Goal: Book appointment/travel/reservation

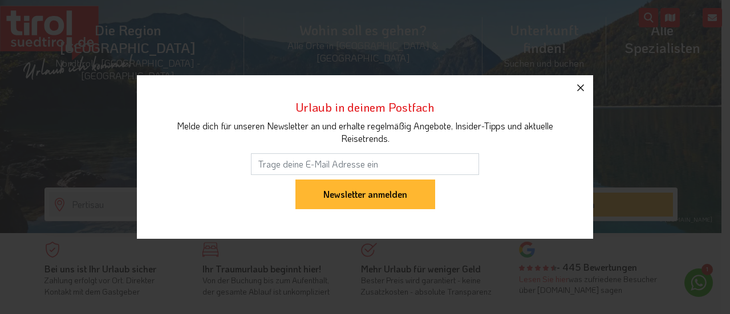
click at [581, 87] on icon "button" at bounding box center [581, 88] width 14 height 14
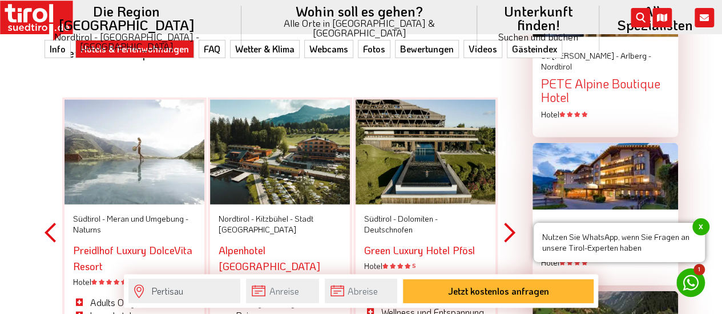
scroll to position [1239, 0]
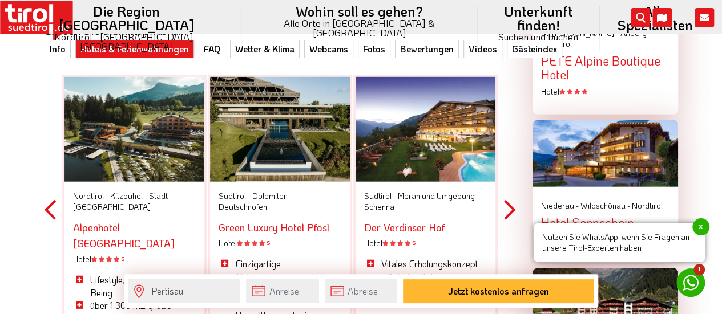
click at [46, 179] on button "Previous" at bounding box center [49, 210] width 11 height 335
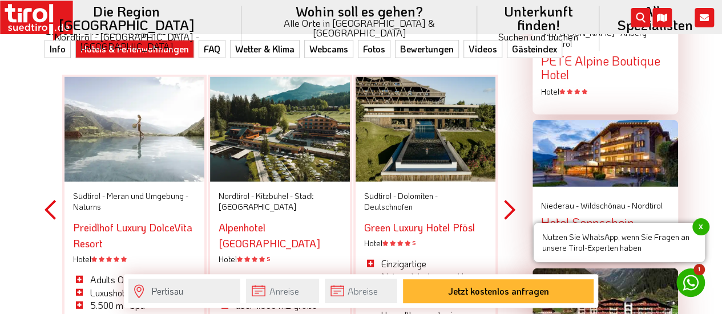
click at [46, 179] on button "Previous" at bounding box center [49, 210] width 11 height 335
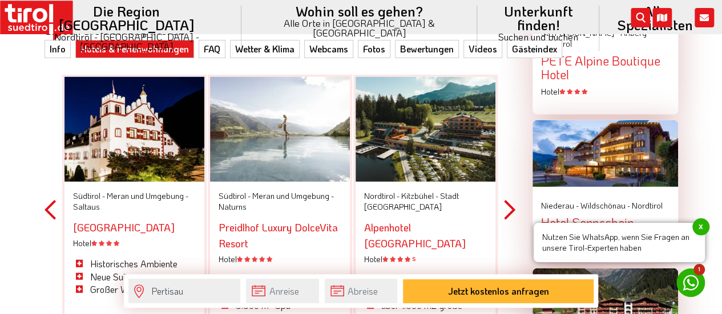
click at [46, 179] on button "Previous" at bounding box center [49, 210] width 11 height 335
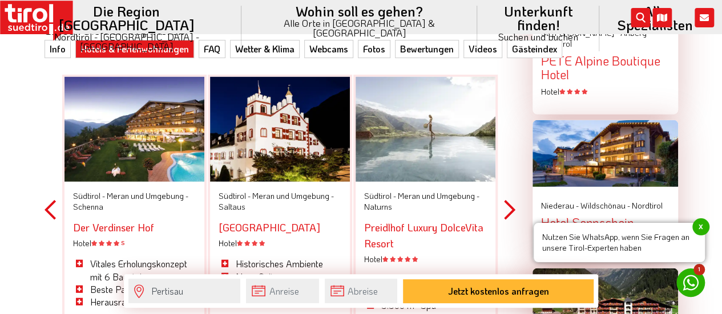
click at [46, 179] on button "Previous" at bounding box center [49, 210] width 11 height 335
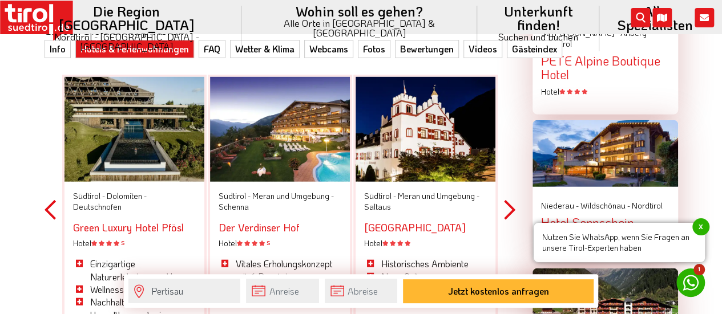
click at [46, 179] on button "Previous" at bounding box center [49, 210] width 11 height 335
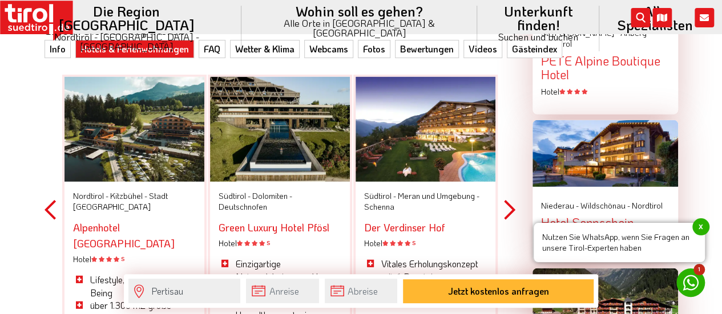
click at [46, 179] on button "Previous" at bounding box center [49, 210] width 11 height 335
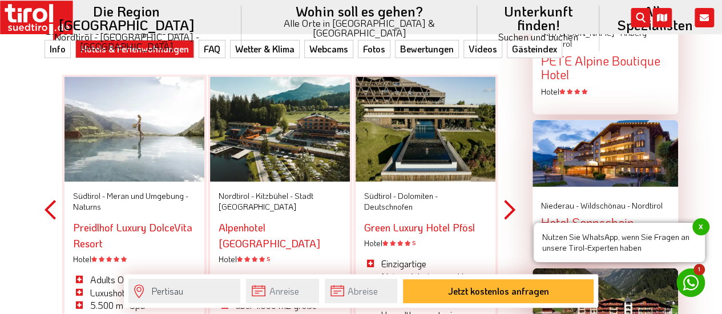
click at [46, 179] on button "Previous" at bounding box center [49, 210] width 11 height 335
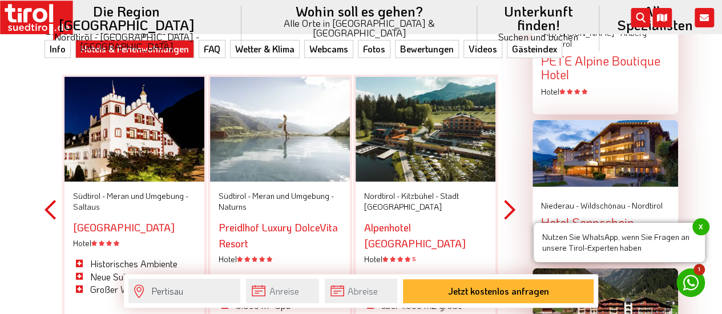
click at [46, 179] on button "Previous" at bounding box center [49, 210] width 11 height 335
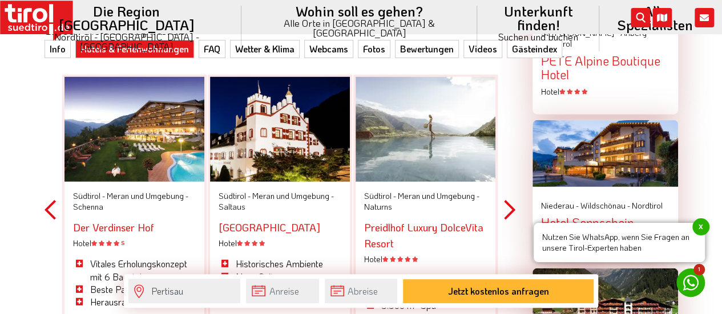
click at [46, 179] on button "Previous" at bounding box center [49, 210] width 11 height 335
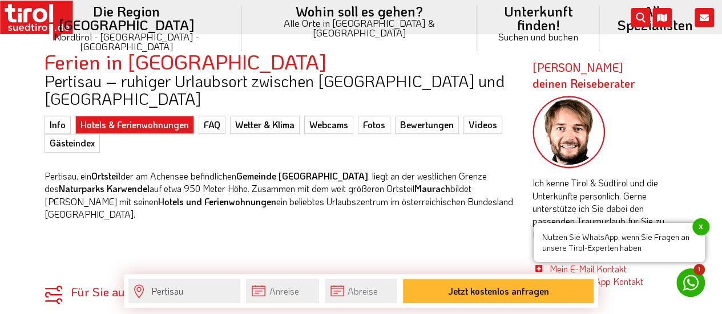
scroll to position [289, 0]
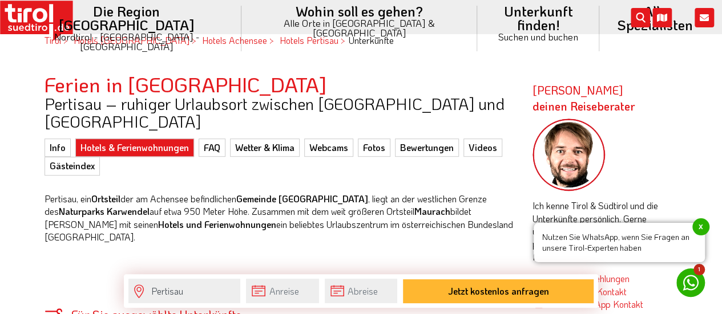
click at [127, 139] on link "Hotels & Ferienwohnungen" at bounding box center [134, 148] width 119 height 18
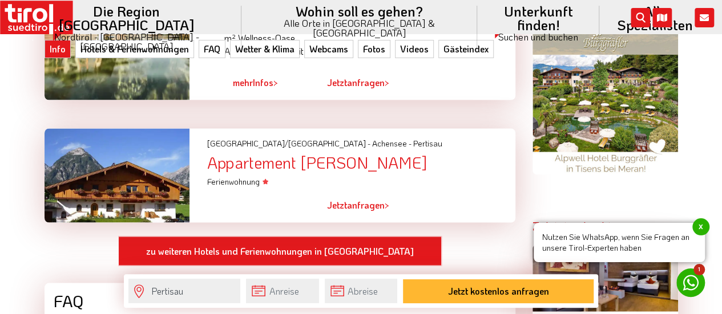
scroll to position [965, 0]
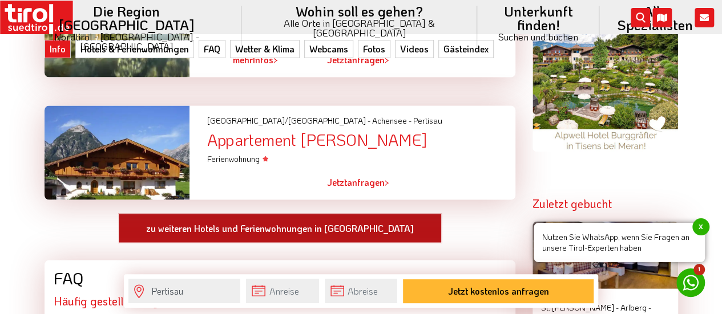
click at [297, 213] on link "zu weiteren Hotels und Ferienwohnungen in Pertisau" at bounding box center [279, 228] width 323 height 30
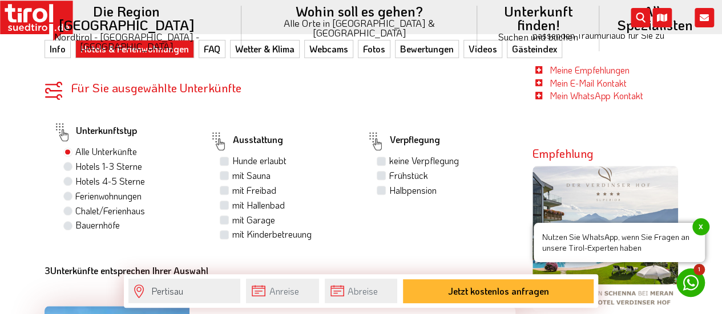
scroll to position [501, 0]
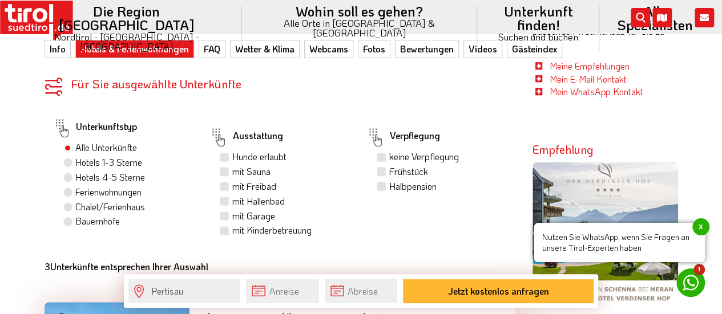
click at [75, 156] on label "Hotels 1-3 Sterne" at bounding box center [108, 162] width 67 height 13
click at [68, 159] on input "Hotels 1-3 Sterne" at bounding box center [69, 162] width 7 height 7
radio input "true"
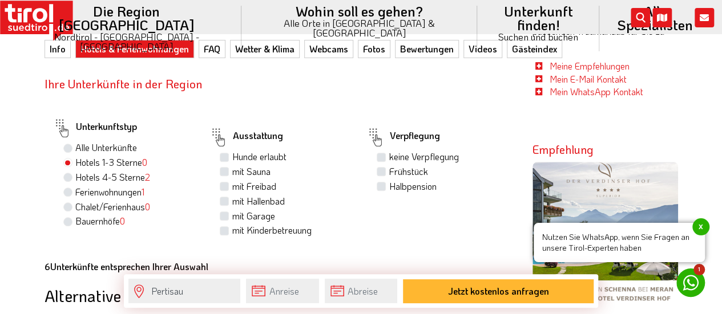
click at [75, 171] on label "Hotels 4-5 Sterne 2" at bounding box center [112, 177] width 75 height 13
click at [66, 173] on input "Hotels 4-5 Sterne 2" at bounding box center [69, 176] width 7 height 7
radio input "true"
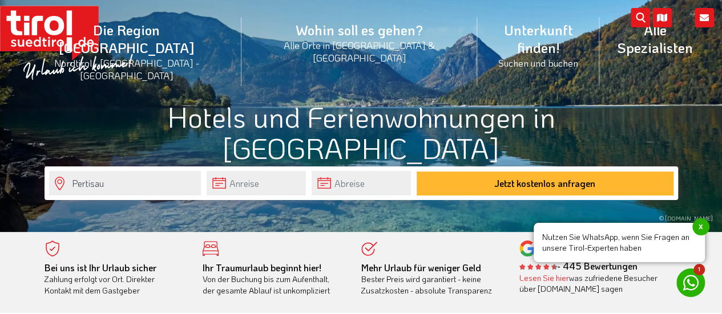
scroll to position [0, 0]
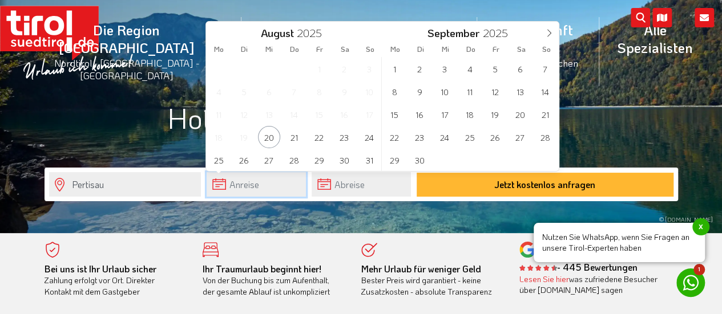
click at [246, 181] on input "text" at bounding box center [255, 184] width 99 height 25
click at [549, 34] on icon at bounding box center [549, 33] width 8 height 8
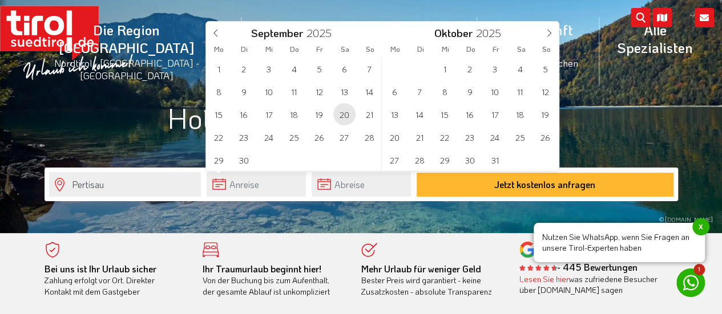
click at [342, 114] on span "20" at bounding box center [344, 114] width 22 height 22
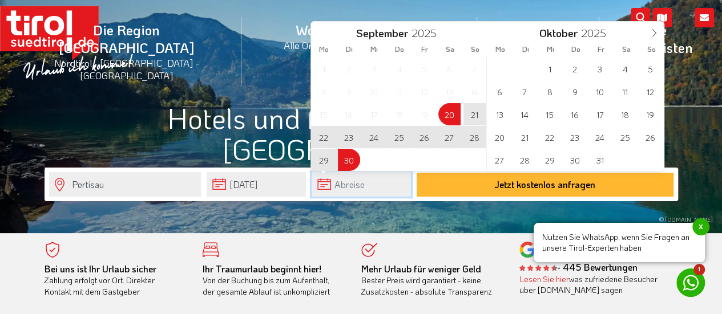
click at [341, 186] on input "text" at bounding box center [360, 184] width 99 height 25
click at [350, 157] on span "30" at bounding box center [349, 160] width 22 height 22
type input "[DATE]"
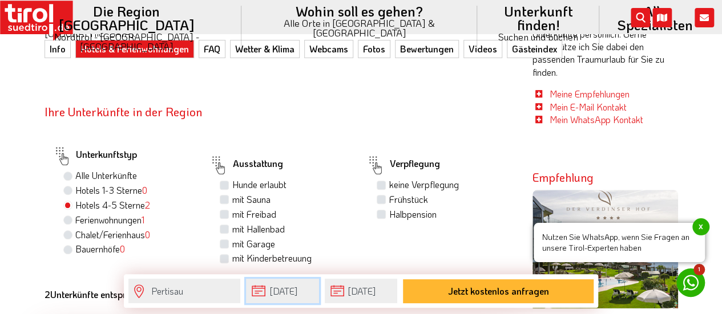
scroll to position [479, 0]
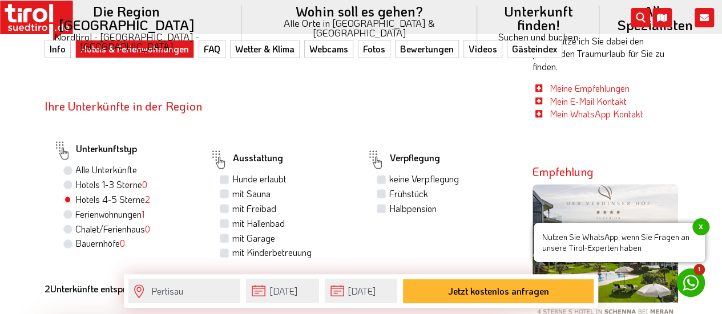
click at [75, 164] on label "Alle Unterkünfte" at bounding box center [106, 170] width 62 height 13
click at [70, 166] on input "Alle Unterkünfte" at bounding box center [69, 169] width 7 height 7
radio input "true"
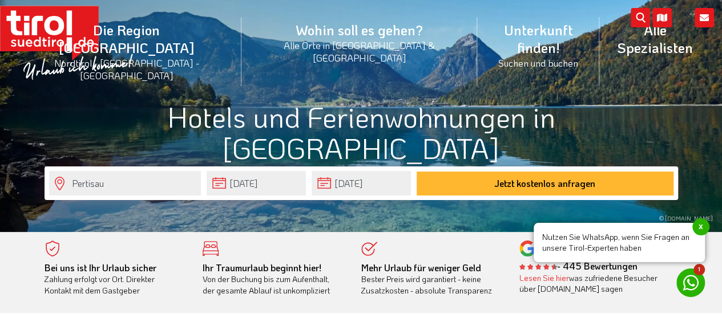
scroll to position [0, 0]
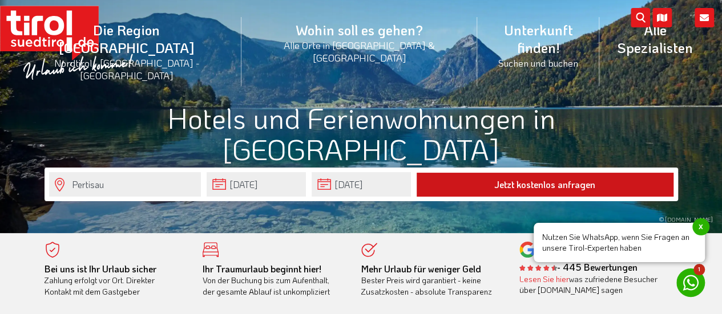
click at [513, 185] on button "Jetzt kostenlos anfragen" at bounding box center [544, 185] width 257 height 24
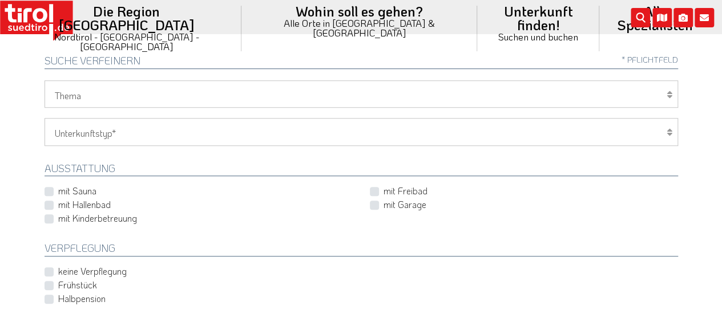
scroll to position [342, 0]
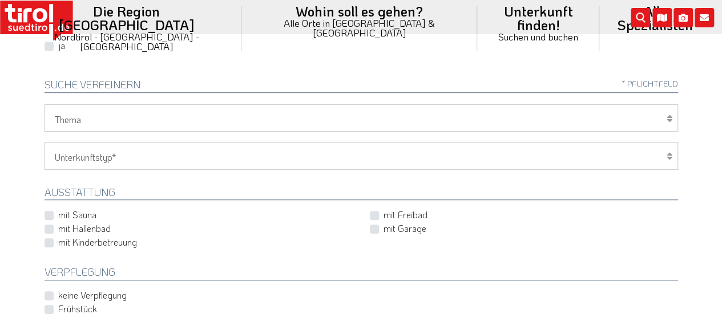
click at [58, 212] on label "mit Sauna" at bounding box center [77, 215] width 38 height 13
click at [47, 212] on input "mit Sauna" at bounding box center [201, 215] width 308 height 7
checkbox input "true"
click at [58, 228] on label "mit Hallenbad" at bounding box center [84, 228] width 52 height 13
click at [48, 228] on input "mit Hallenbad" at bounding box center [201, 228] width 308 height 7
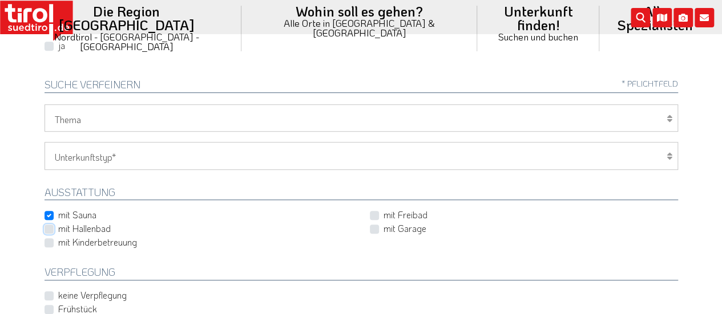
checkbox input "true"
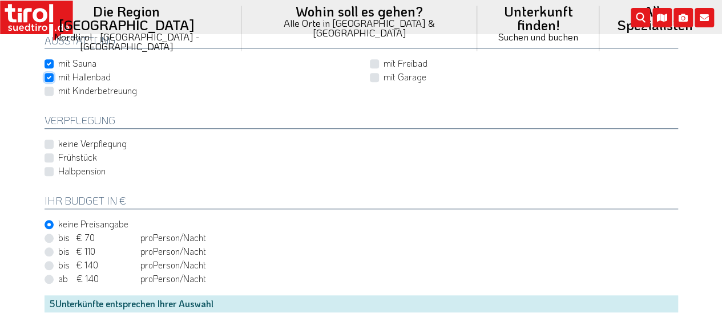
scroll to position [509, 0]
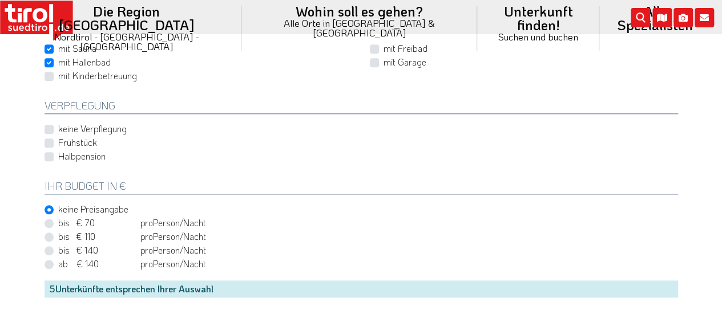
click at [58, 139] on label "Frühstück" at bounding box center [77, 142] width 39 height 13
click at [47, 139] on input "Frühstück" at bounding box center [363, 142] width 633 height 7
checkbox input "true"
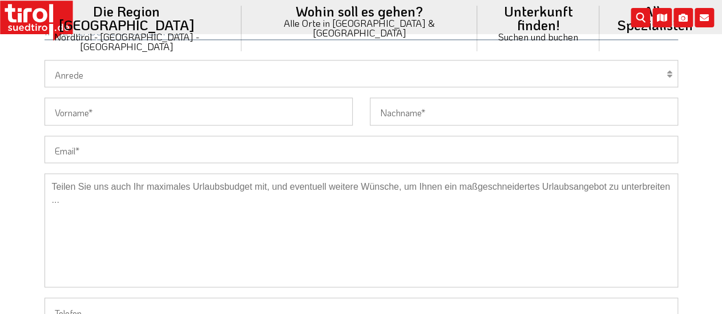
scroll to position [820, 0]
